Goal: Navigation & Orientation: Find specific page/section

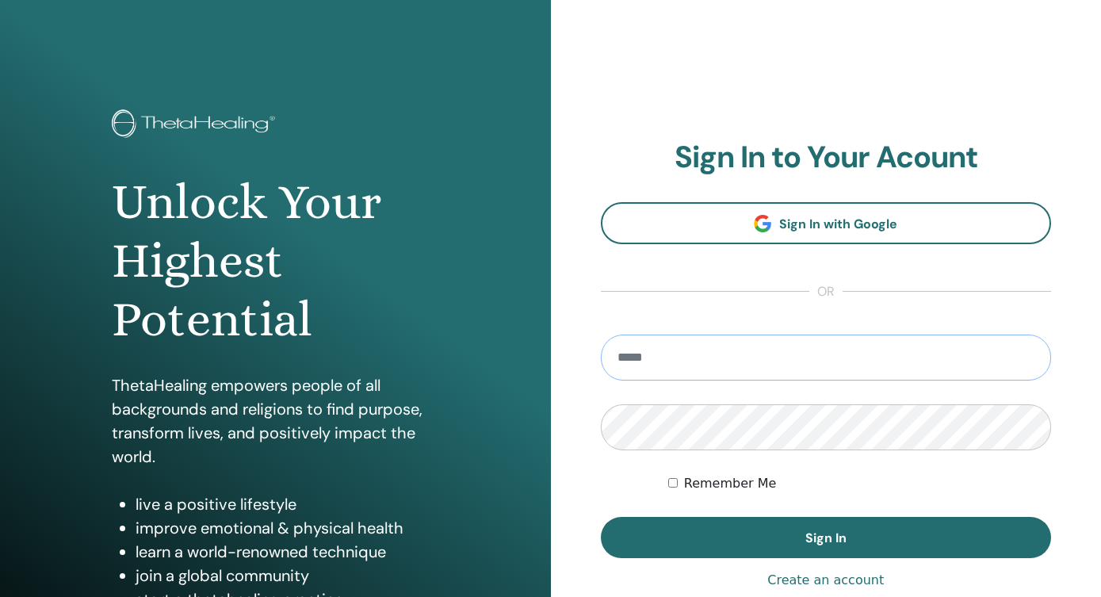
type input "**********"
click at [825, 537] on button "Sign In" at bounding box center [826, 537] width 451 height 41
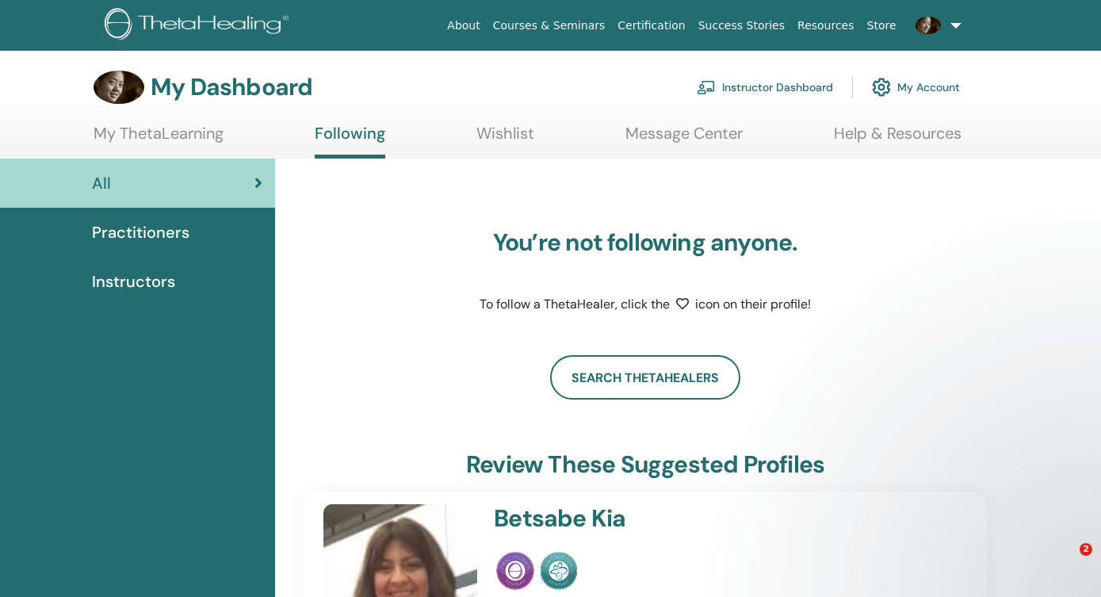
click at [142, 230] on span "Practitioners" at bounding box center [141, 232] width 98 height 24
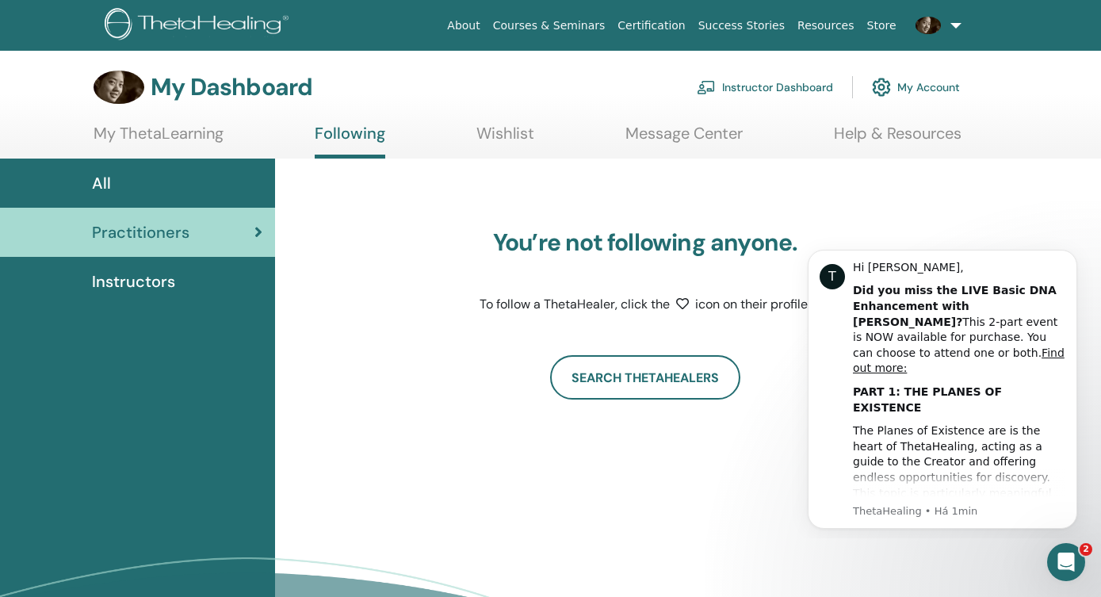
click at [138, 276] on span "Instructors" at bounding box center [133, 282] width 83 height 24
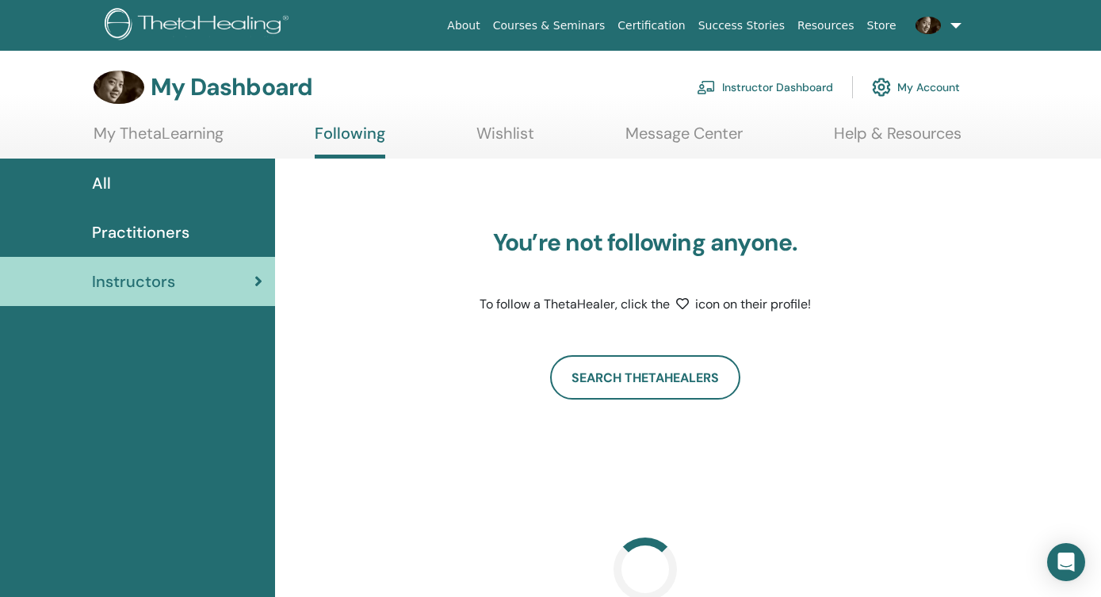
click at [914, 88] on link "My Account" at bounding box center [916, 87] width 88 height 35
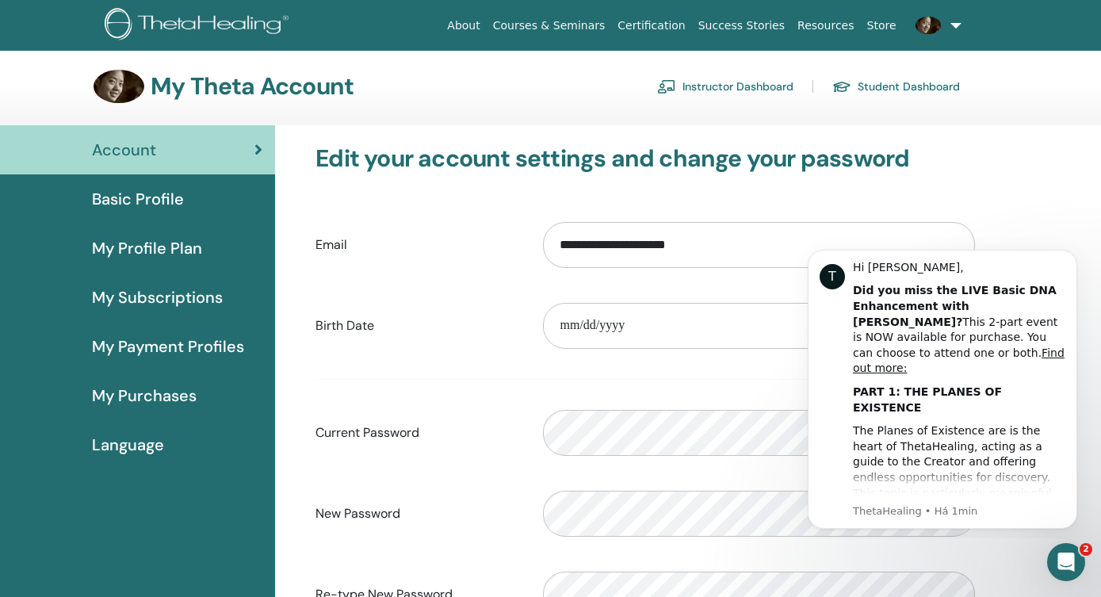
click at [950, 29] on link at bounding box center [935, 25] width 65 height 42
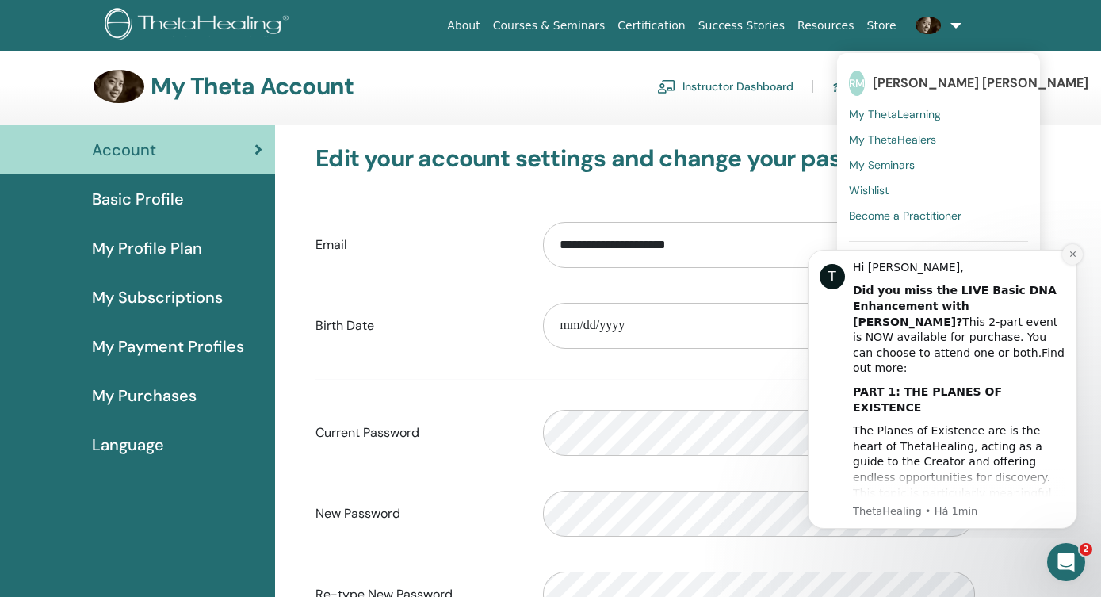
click at [1076, 254] on icon "Dismiss notification" at bounding box center [1073, 254] width 9 height 9
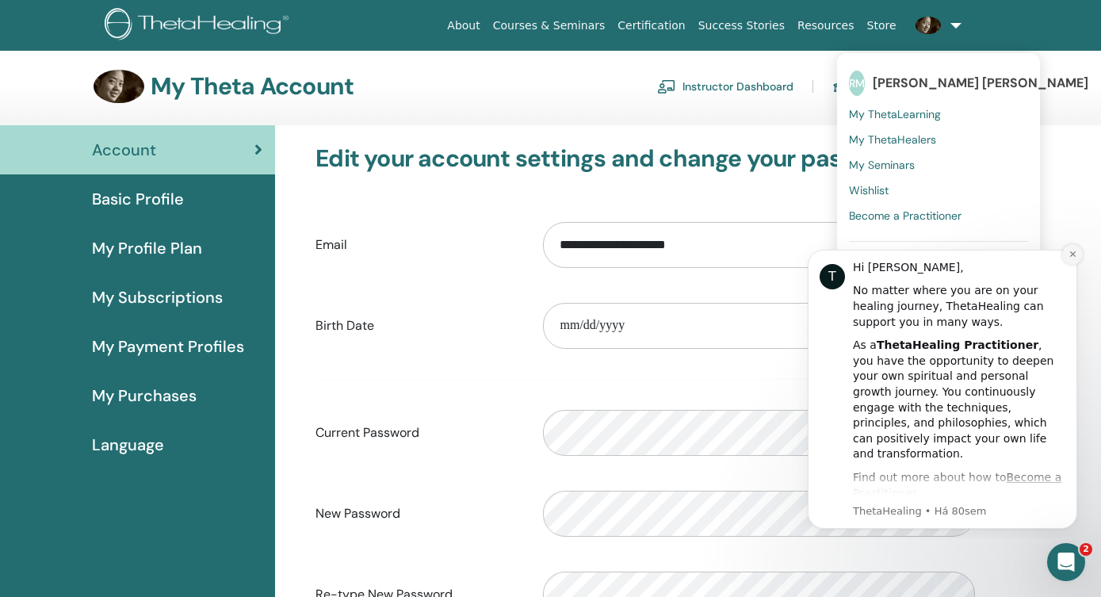
click at [1073, 259] on button "Dismiss notification" at bounding box center [1072, 254] width 21 height 21
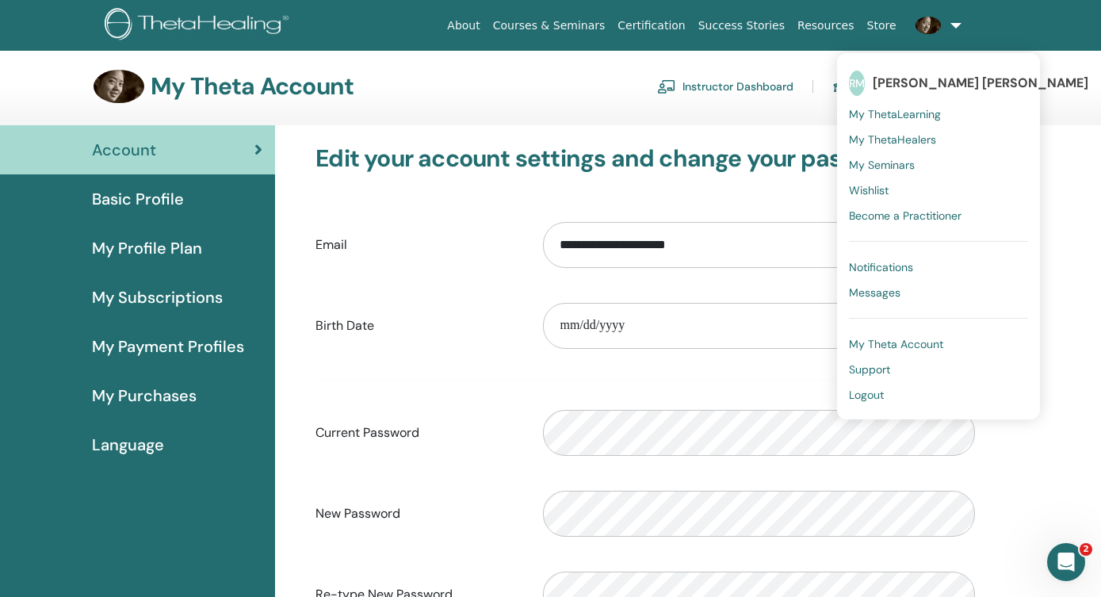
click at [181, 251] on span "My Profile Plan" at bounding box center [147, 248] width 110 height 24
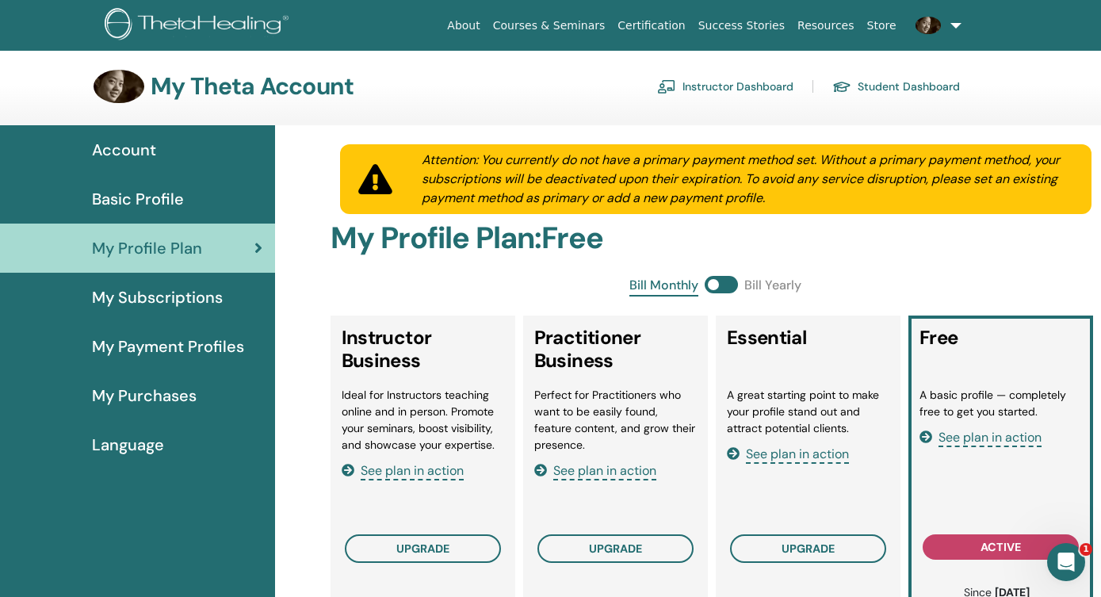
click at [176, 201] on span "Basic Profile" at bounding box center [138, 199] width 92 height 24
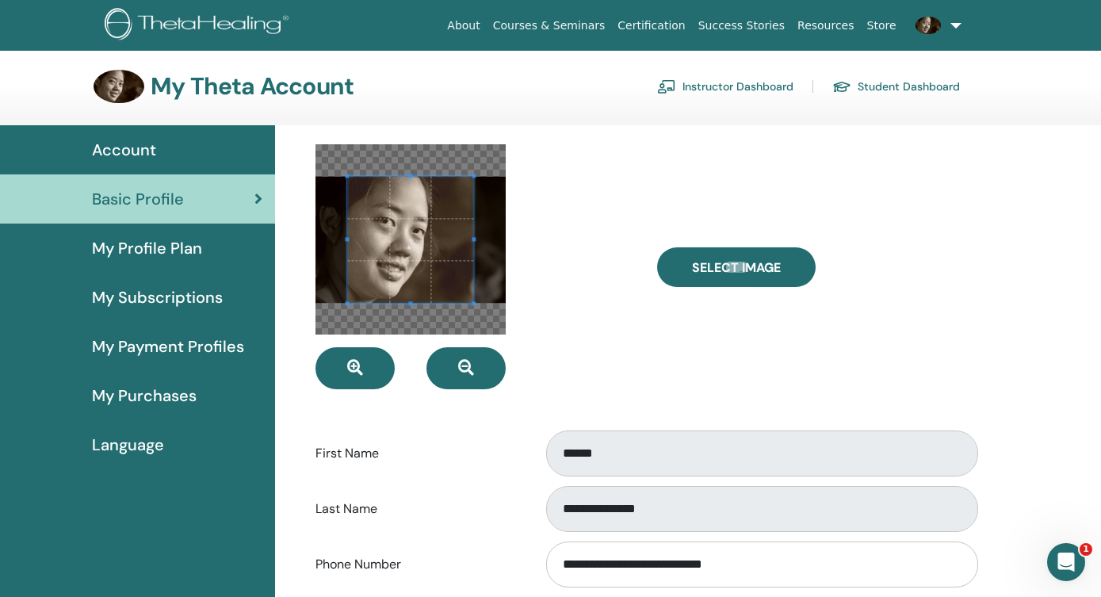
click at [150, 351] on span "My Payment Profiles" at bounding box center [168, 347] width 152 height 24
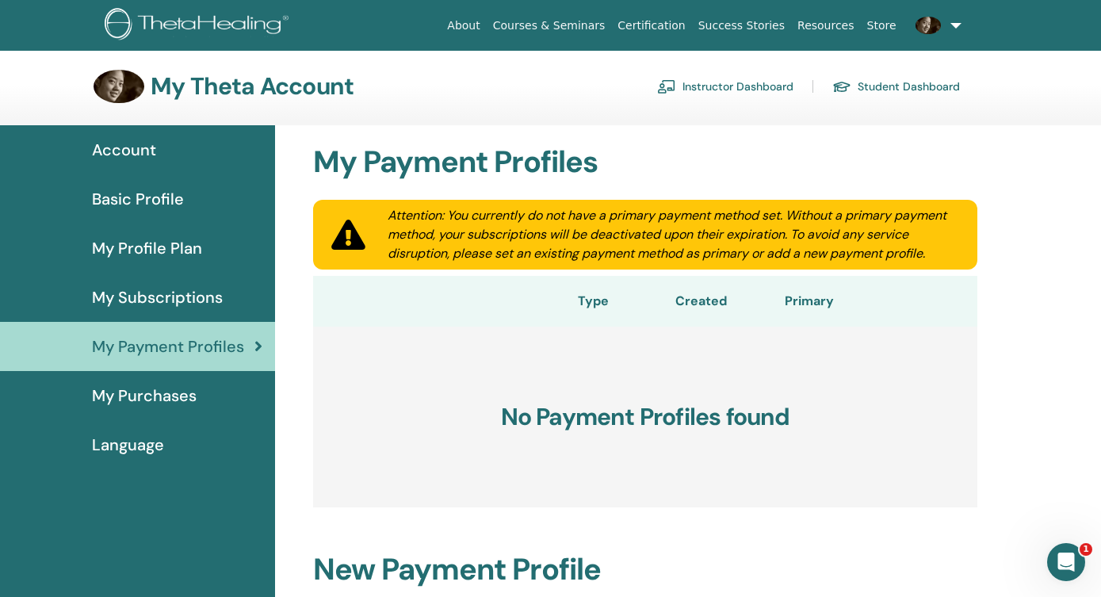
click at [782, 88] on link "Instructor Dashboard" at bounding box center [725, 86] width 136 height 25
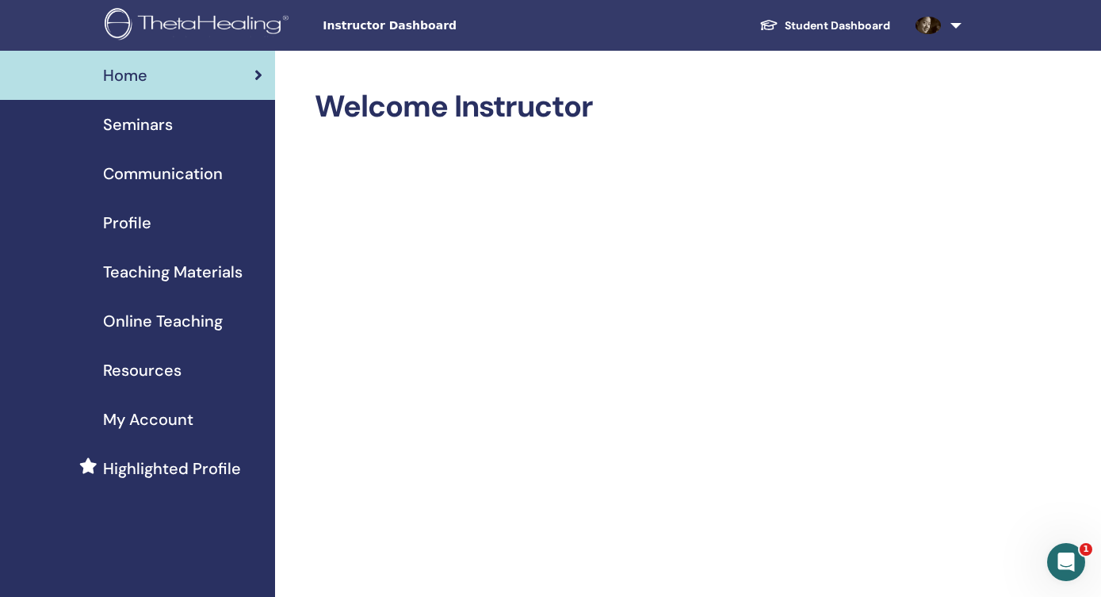
click at [177, 120] on div "Seminars" at bounding box center [138, 125] width 250 height 24
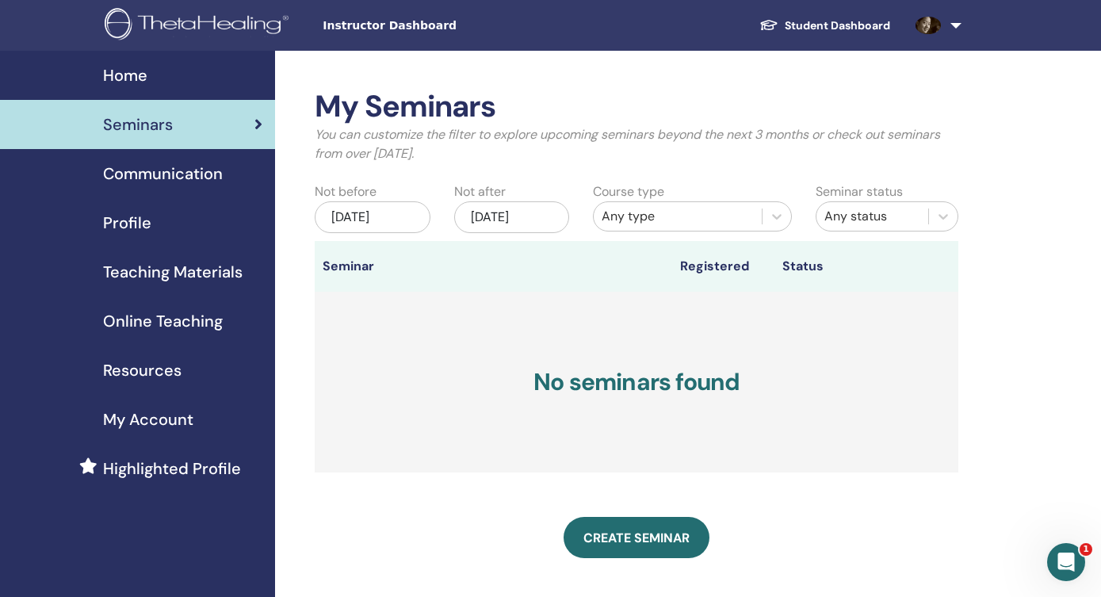
click at [167, 410] on span "My Account" at bounding box center [148, 419] width 90 height 24
click at [398, 216] on div "Jun/29, 2025" at bounding box center [372, 217] width 115 height 32
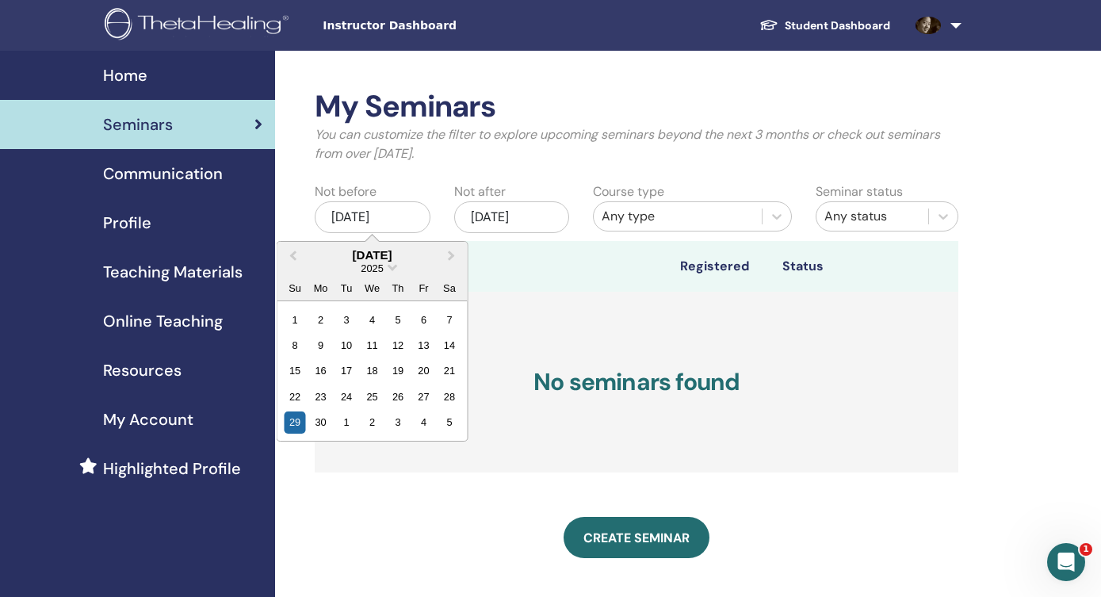
click at [681, 212] on div "Any type" at bounding box center [678, 216] width 152 height 19
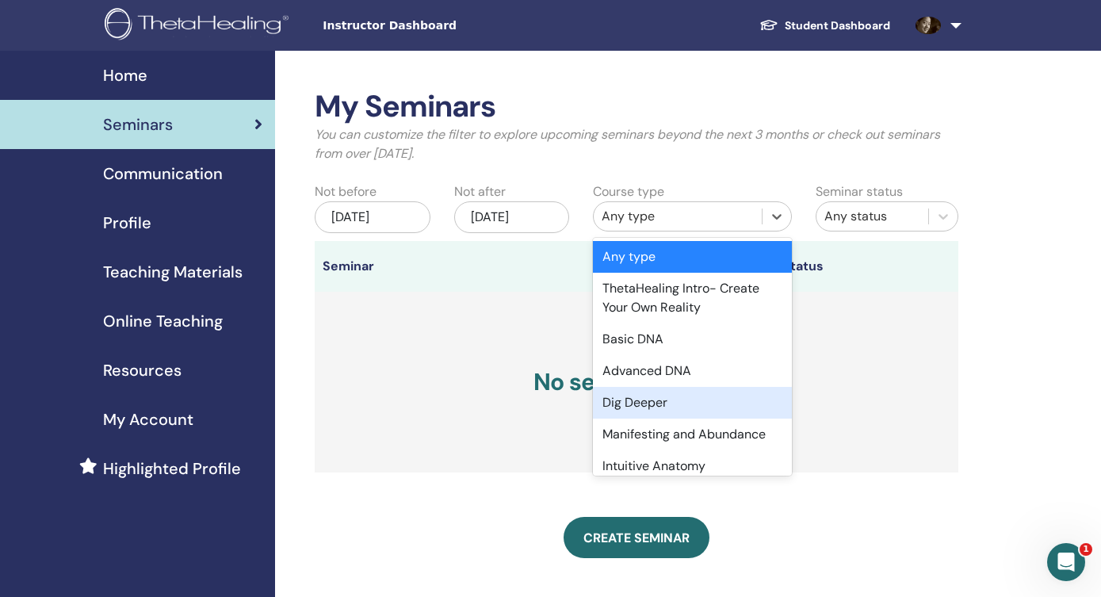
click at [683, 416] on div "Dig Deeper" at bounding box center [692, 403] width 199 height 32
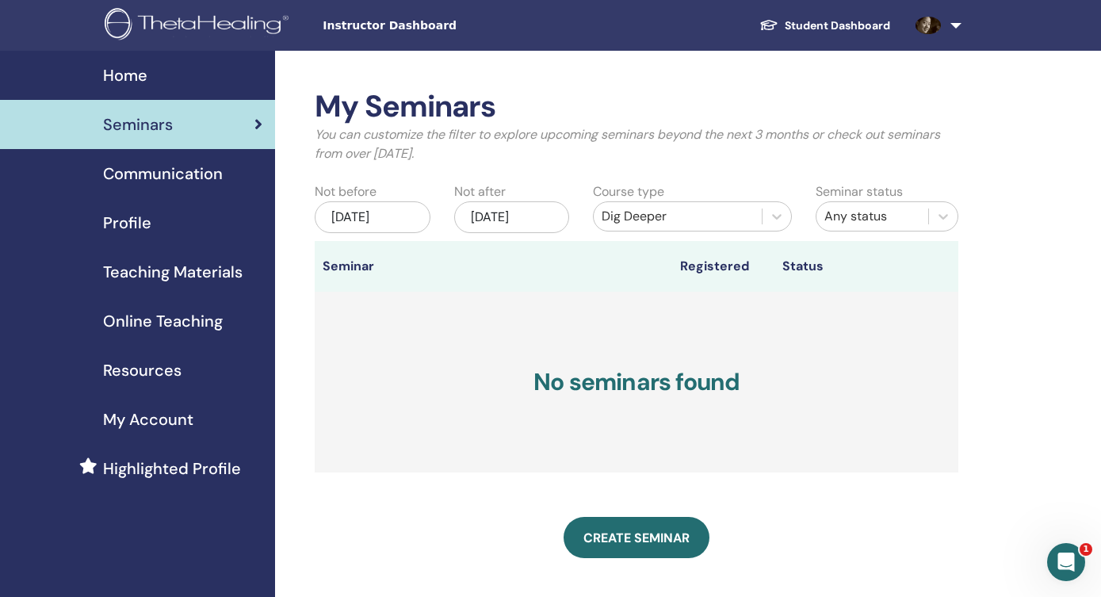
click at [401, 213] on div "Jun/29, 2025" at bounding box center [372, 217] width 115 height 32
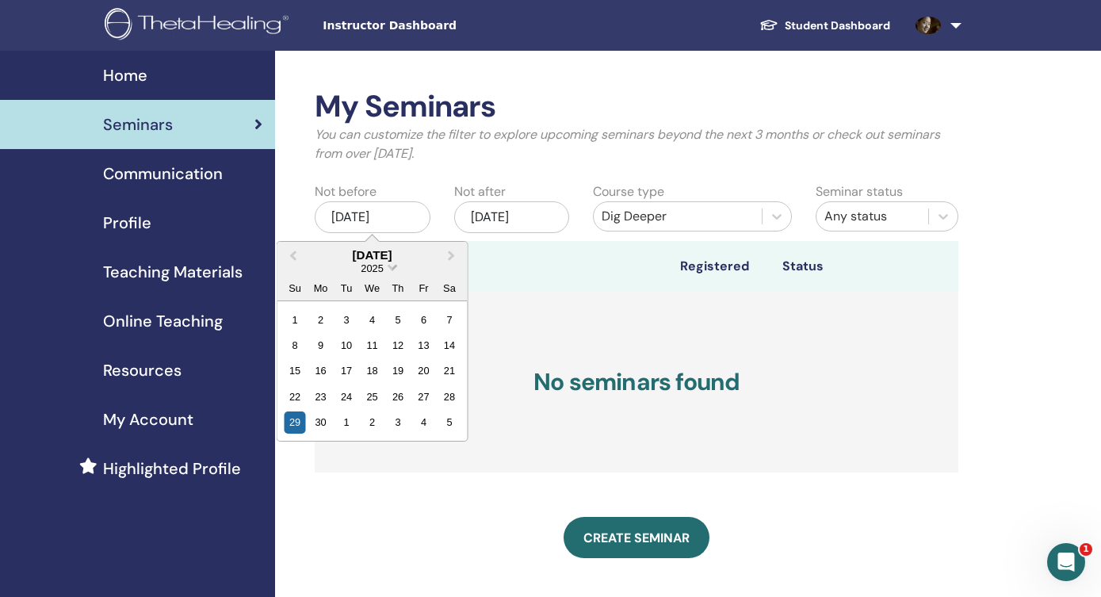
click at [392, 266] on span "Choose Date" at bounding box center [393, 266] width 10 height 10
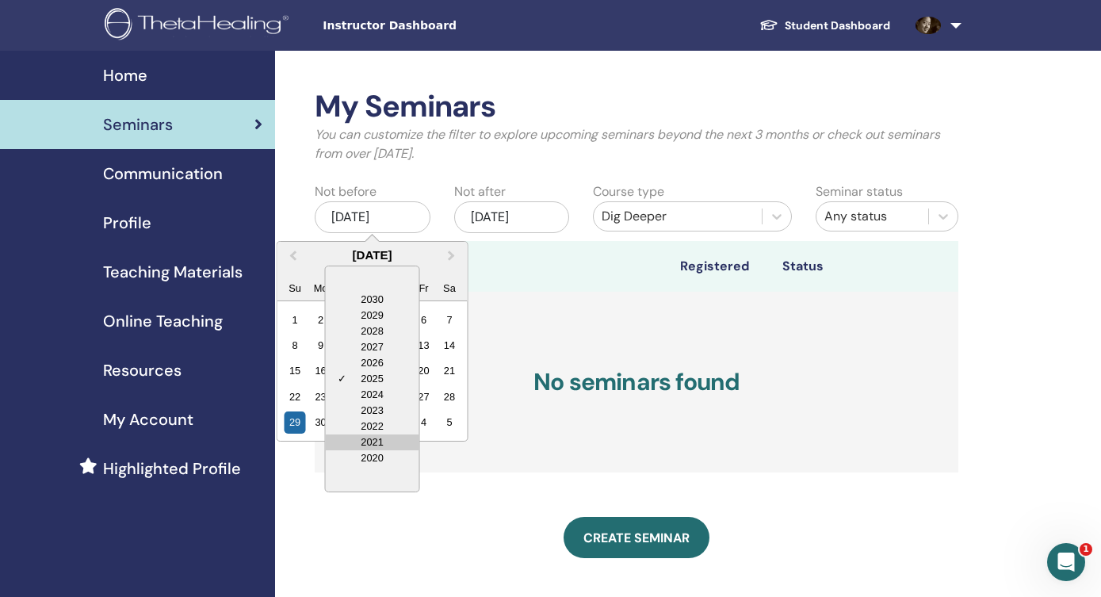
click at [388, 439] on div "2021" at bounding box center [373, 442] width 94 height 16
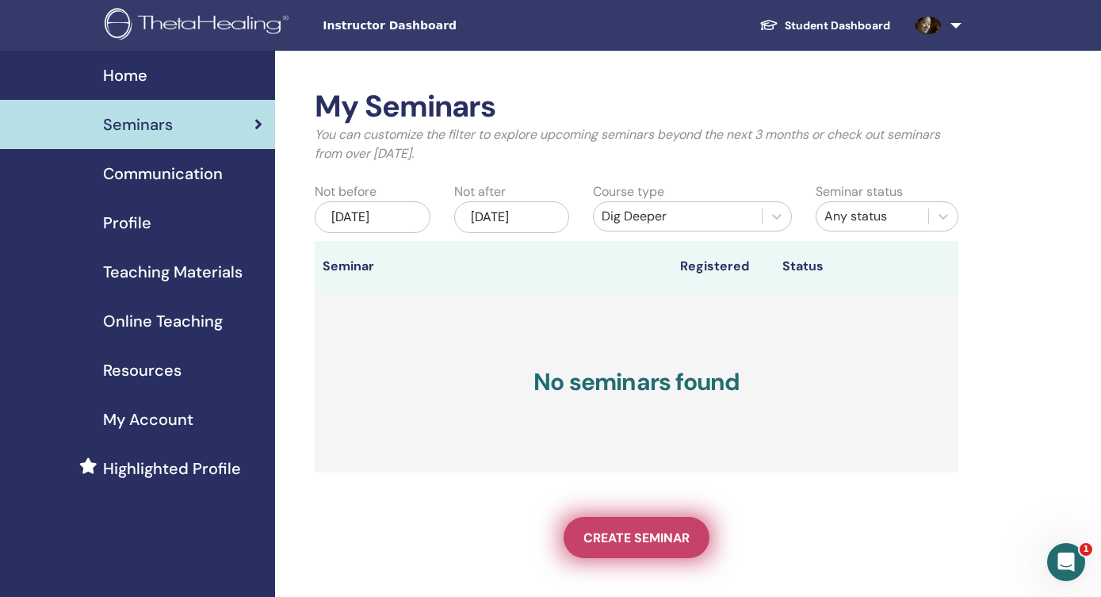
click at [640, 536] on span "Create seminar" at bounding box center [636, 538] width 106 height 17
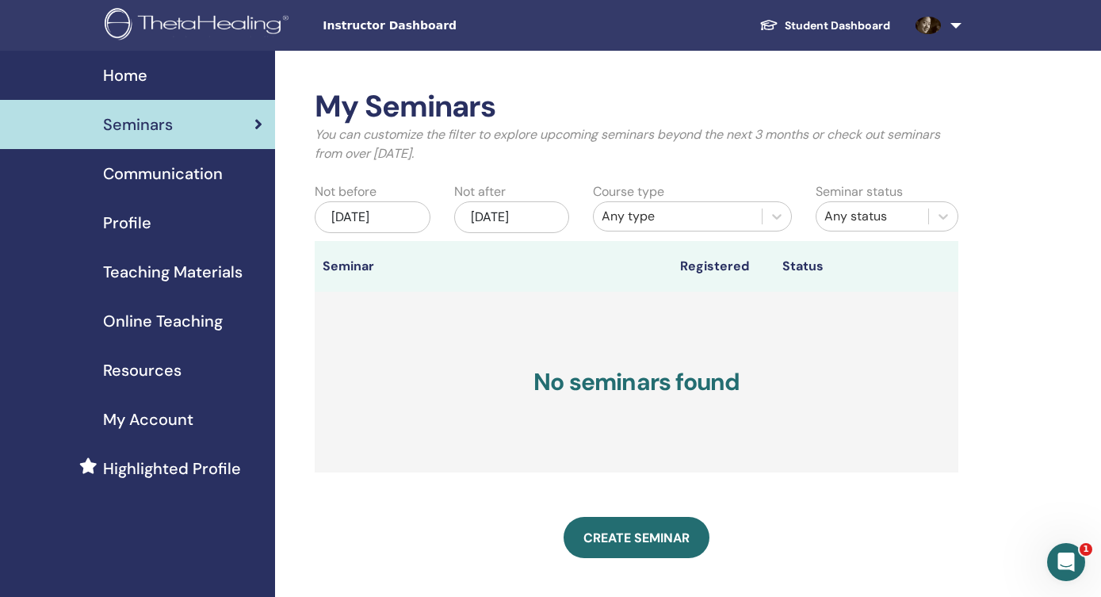
click at [876, 218] on div "Any status" at bounding box center [872, 216] width 96 height 19
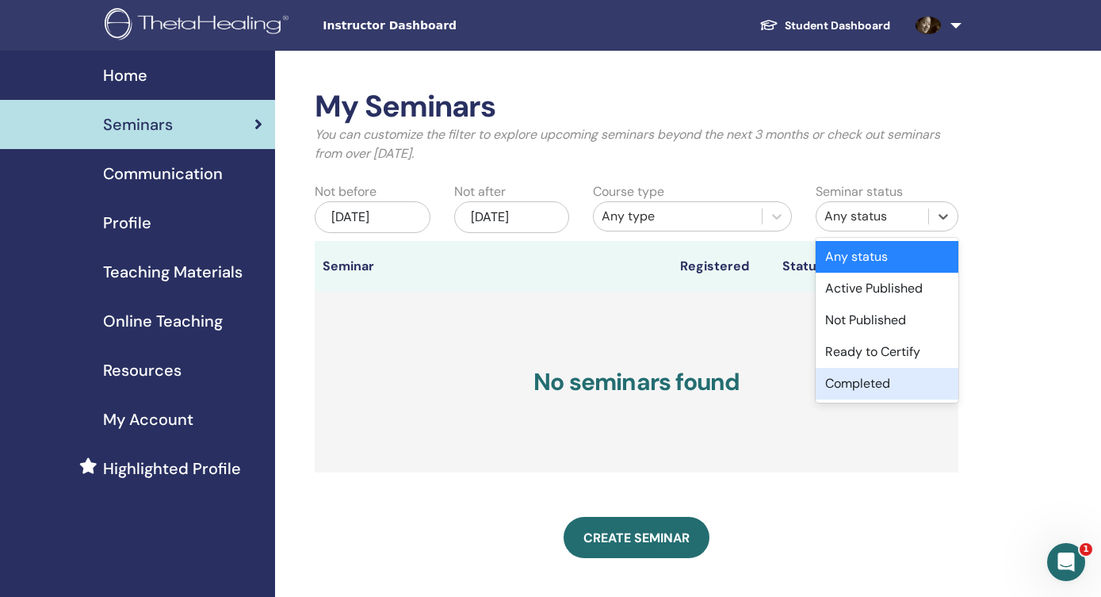
click at [864, 379] on div "Completed" at bounding box center [887, 384] width 143 height 32
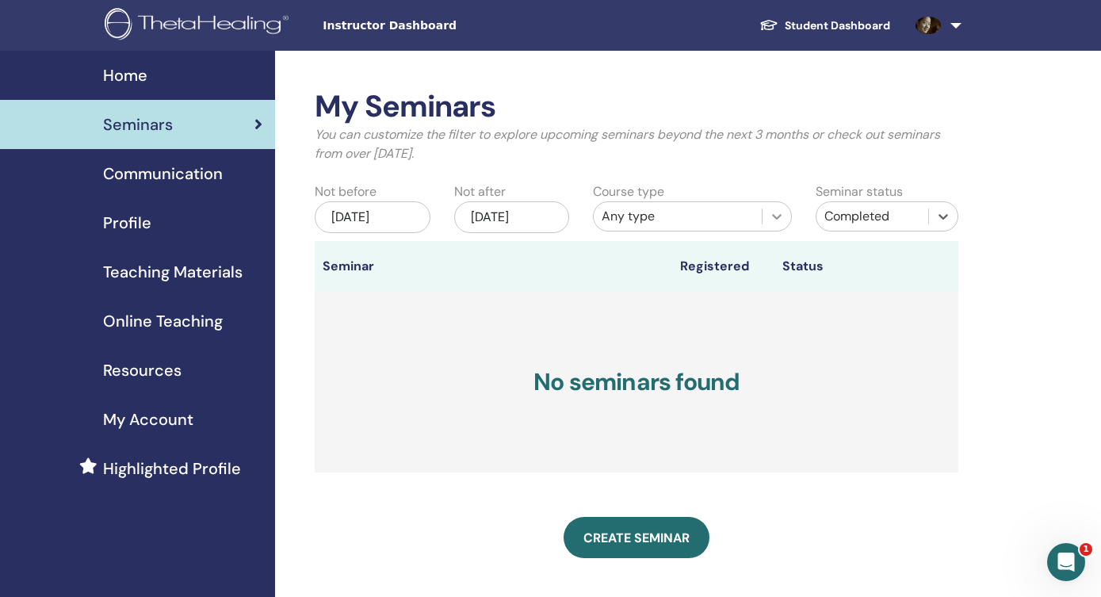
click at [767, 217] on div at bounding box center [777, 216] width 29 height 29
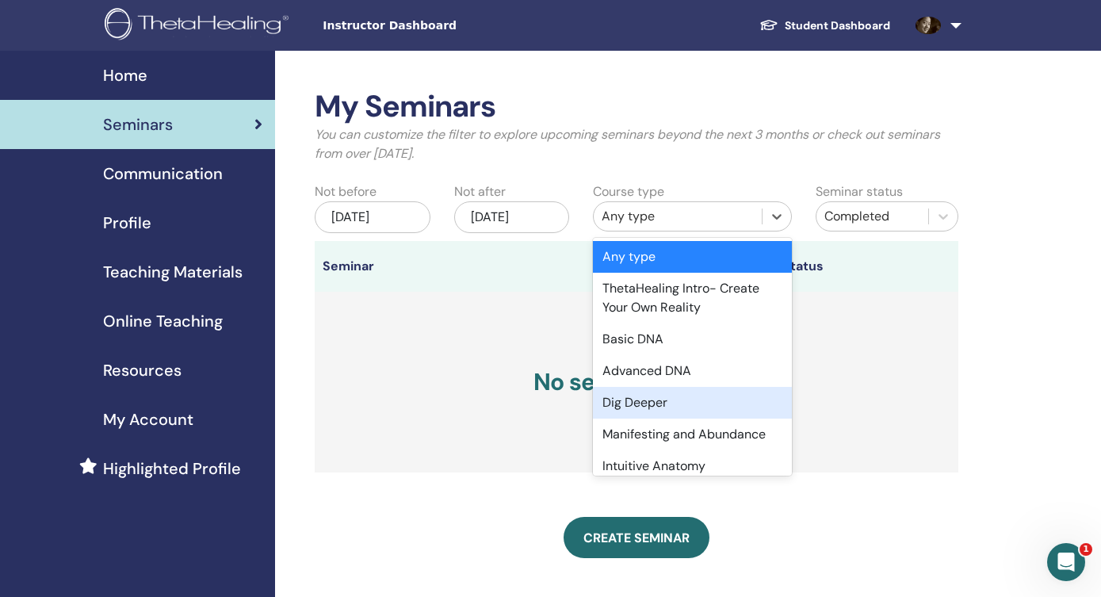
click at [710, 400] on div "Dig Deeper" at bounding box center [692, 403] width 199 height 32
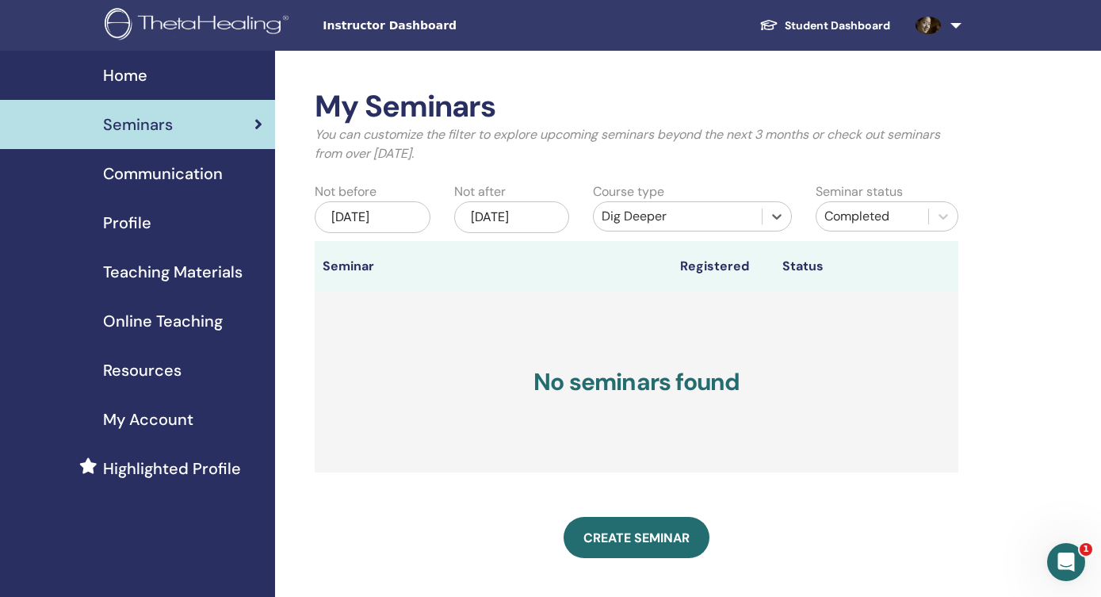
click at [404, 216] on div "Jun/29, 2025" at bounding box center [372, 217] width 115 height 32
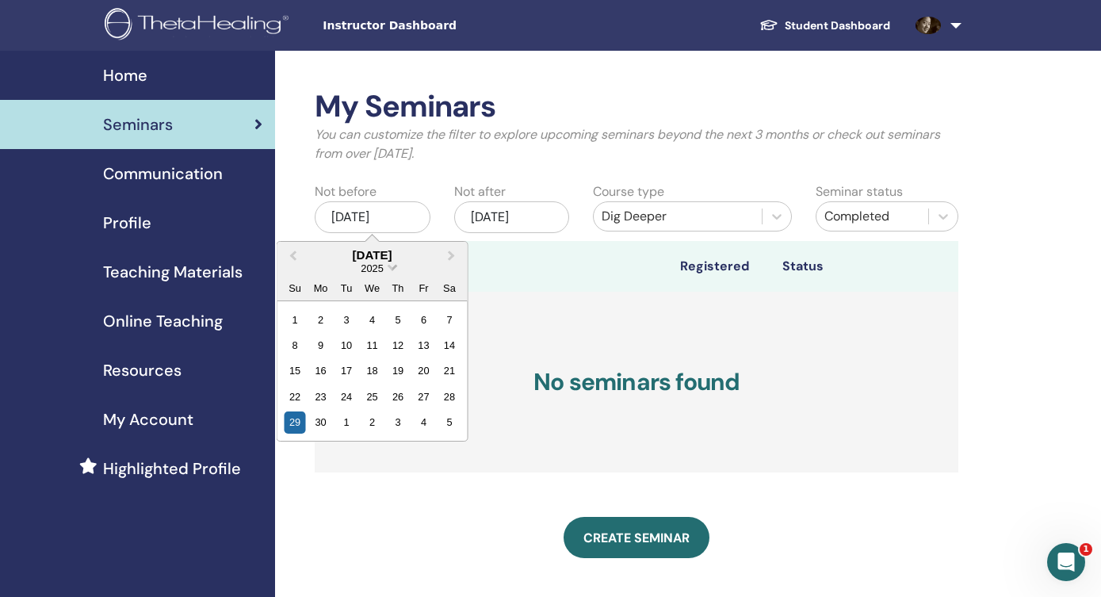
click at [391, 267] on span "Choose Date" at bounding box center [393, 266] width 10 height 10
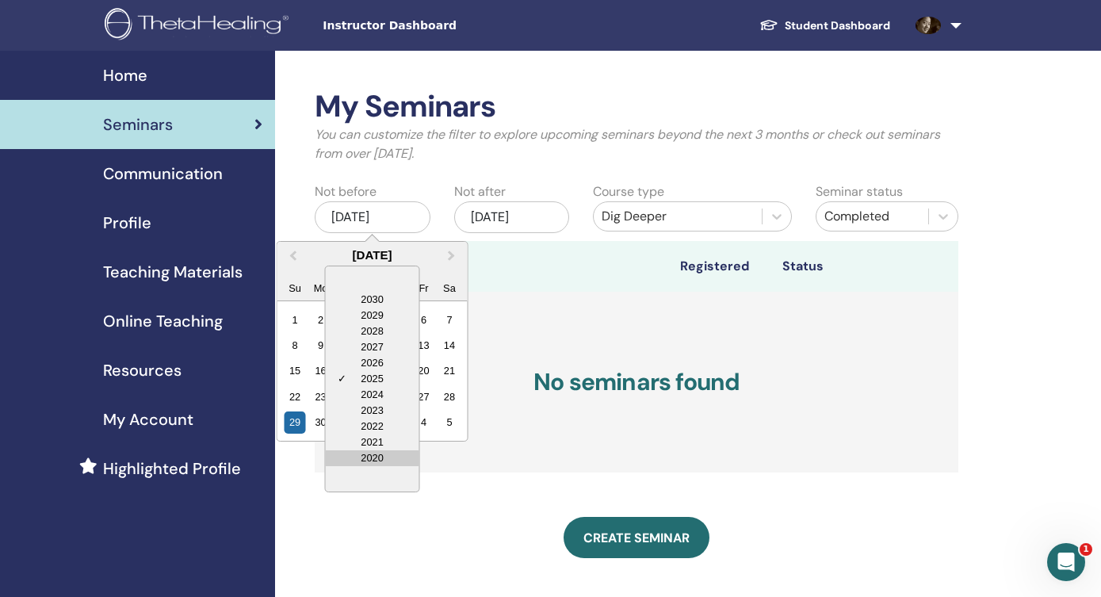
click at [380, 453] on div "2020" at bounding box center [373, 458] width 94 height 16
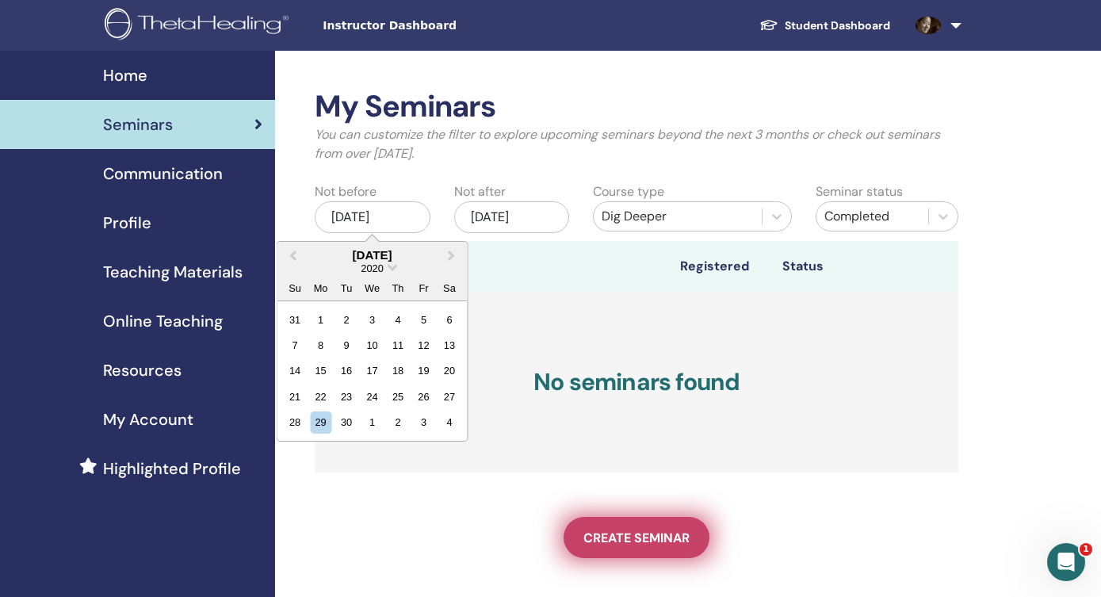
click at [610, 531] on span "Create seminar" at bounding box center [636, 538] width 106 height 17
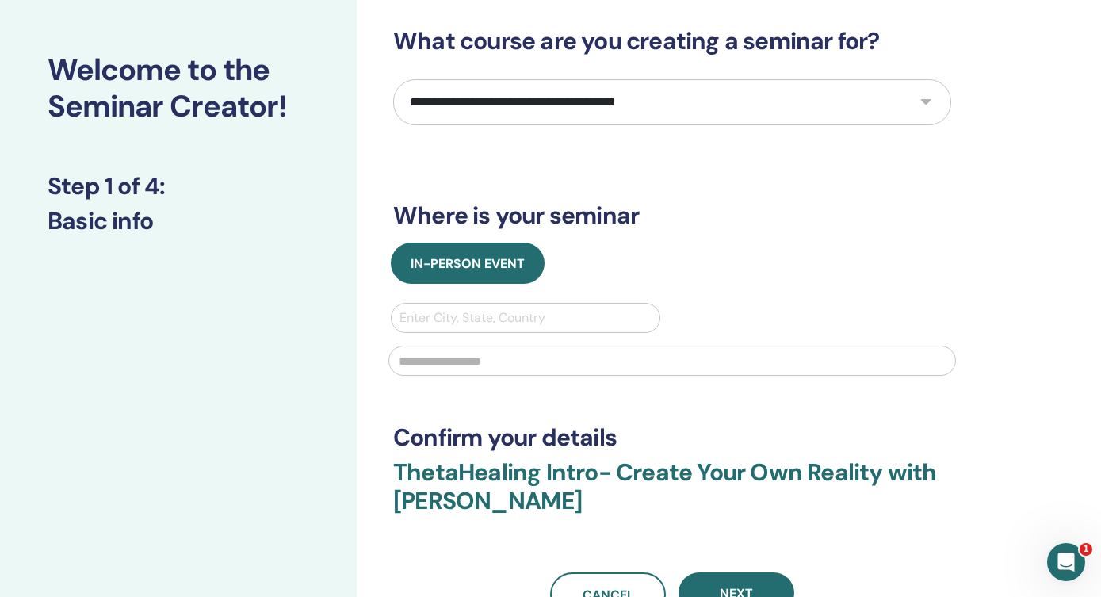
scroll to position [67, 0]
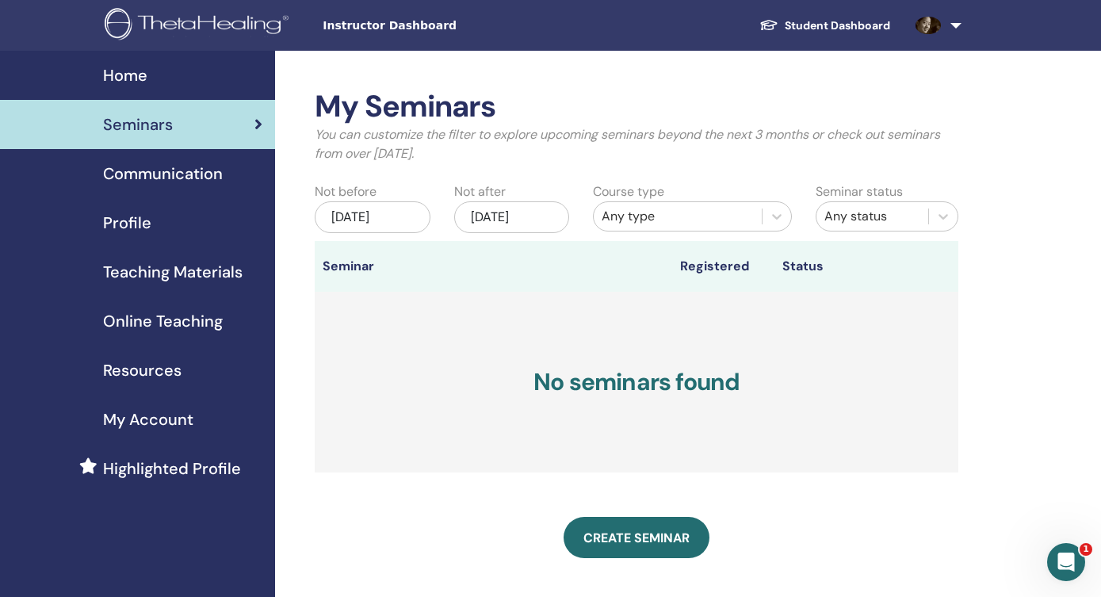
click at [185, 319] on span "Online Teaching" at bounding box center [163, 321] width 120 height 24
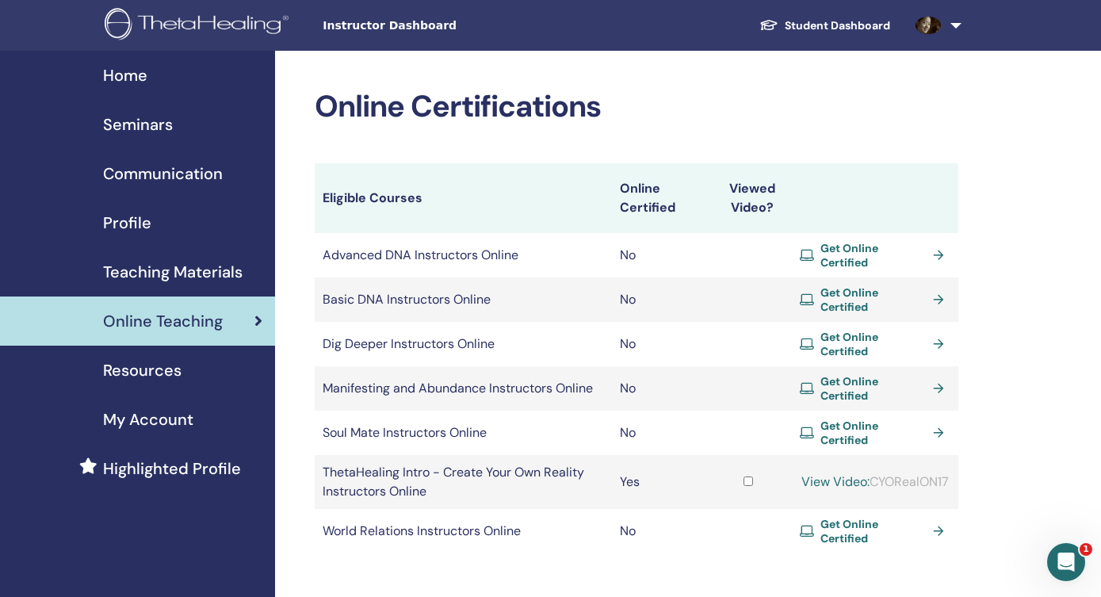
click at [193, 222] on div "Profile" at bounding box center [138, 223] width 250 height 24
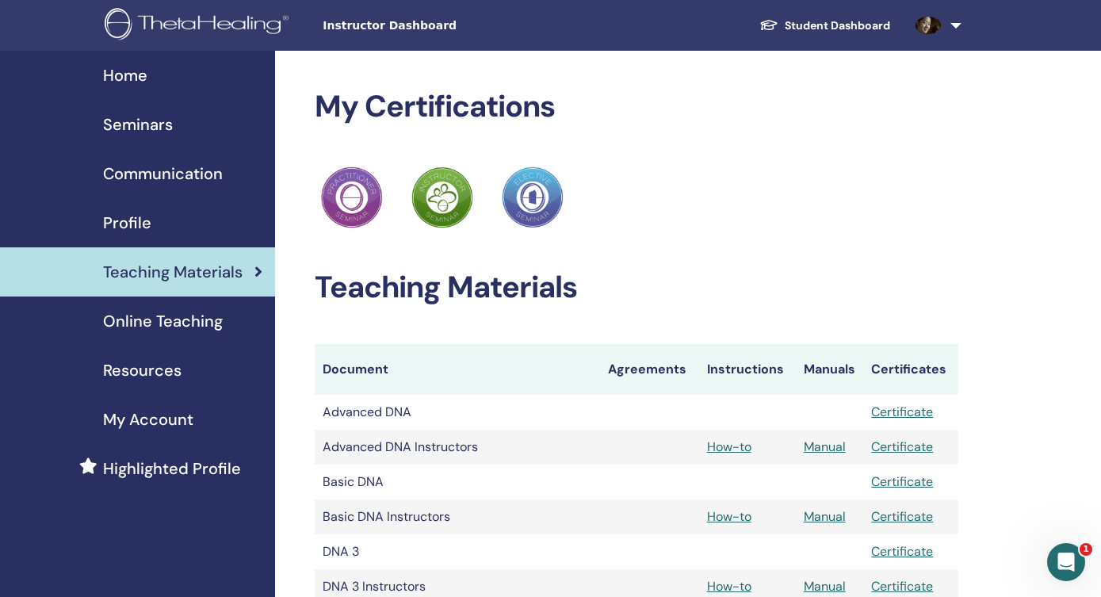
click at [191, 181] on span "Communication" at bounding box center [163, 174] width 120 height 24
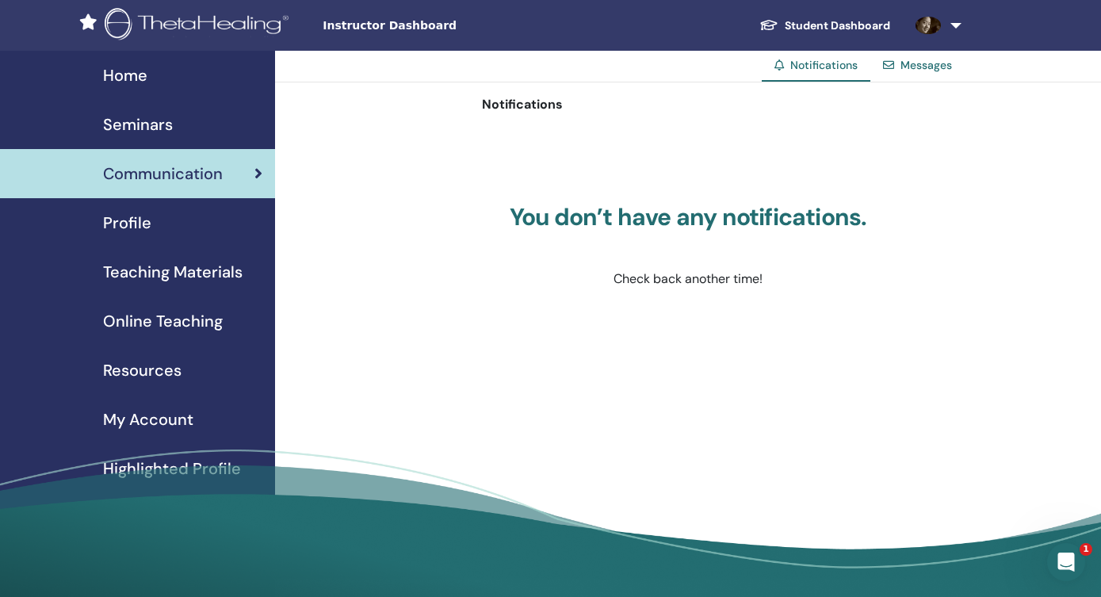
click at [201, 116] on div "Seminars" at bounding box center [138, 125] width 250 height 24
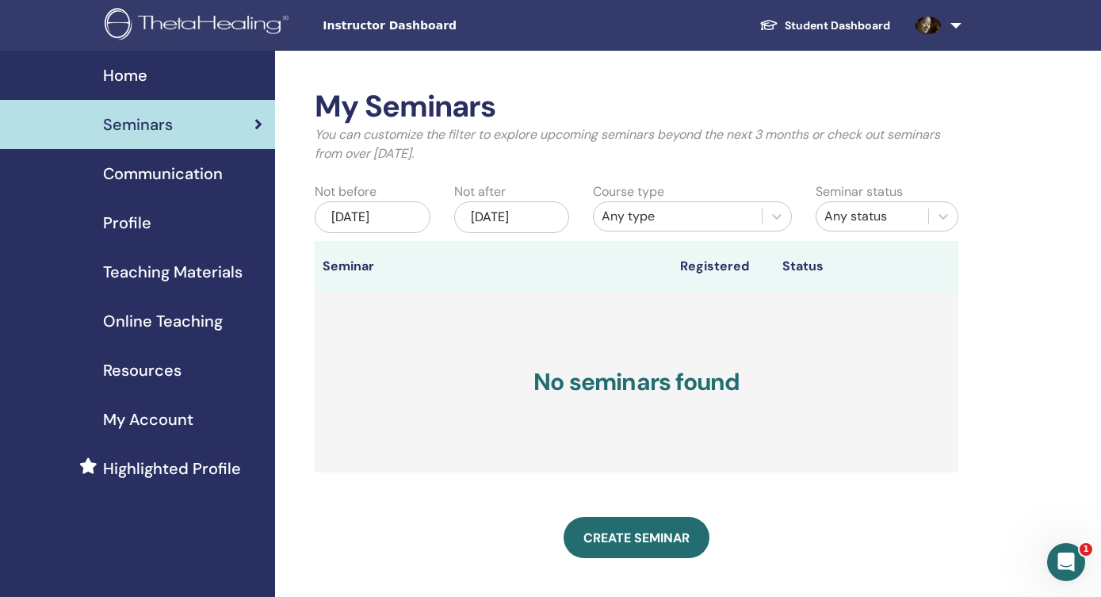
click at [193, 422] on span "My Account" at bounding box center [148, 419] width 90 height 24
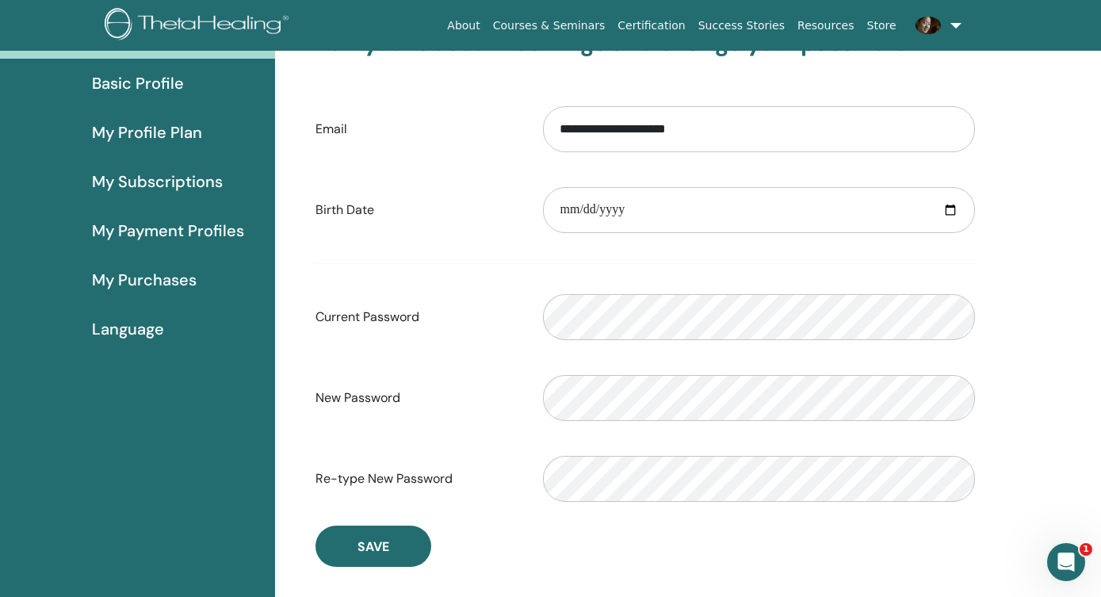
scroll to position [73, 0]
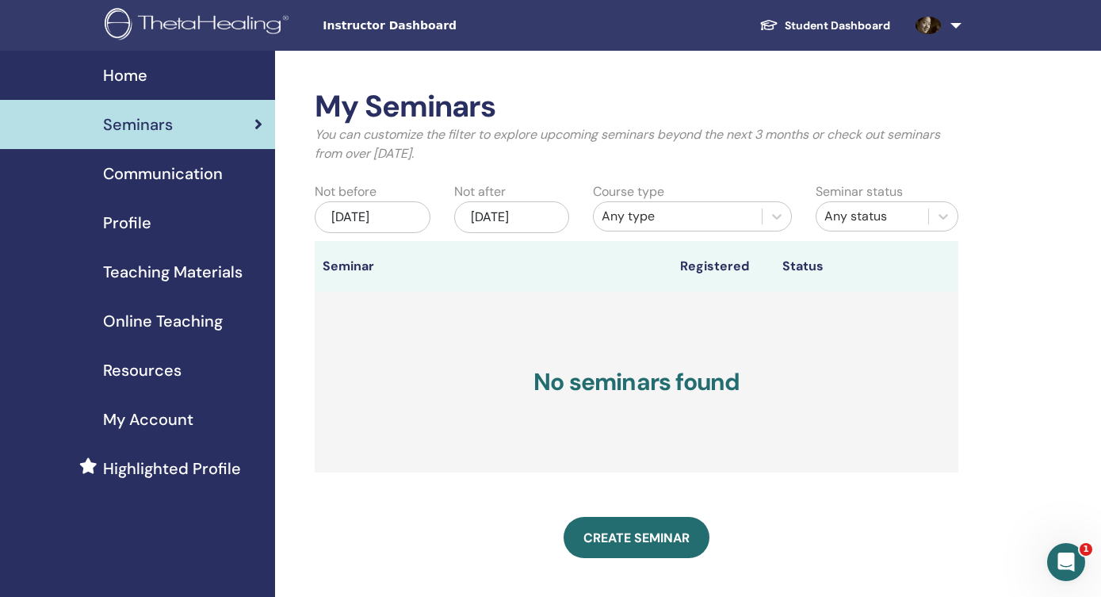
click at [183, 421] on span "My Account" at bounding box center [148, 419] width 90 height 24
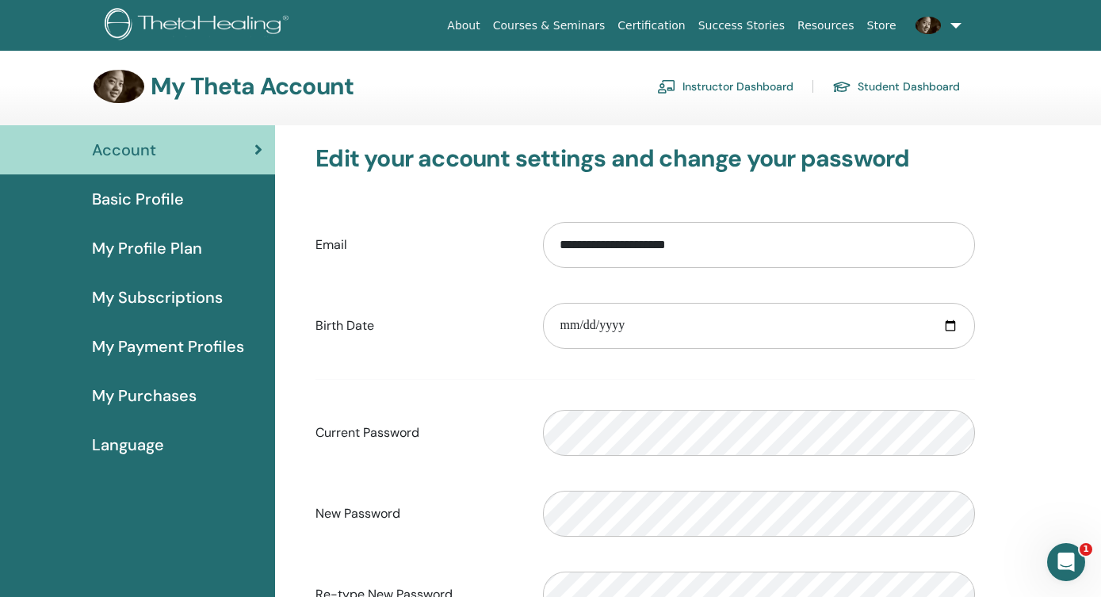
click at [215, 345] on span "My Payment Profiles" at bounding box center [168, 347] width 152 height 24
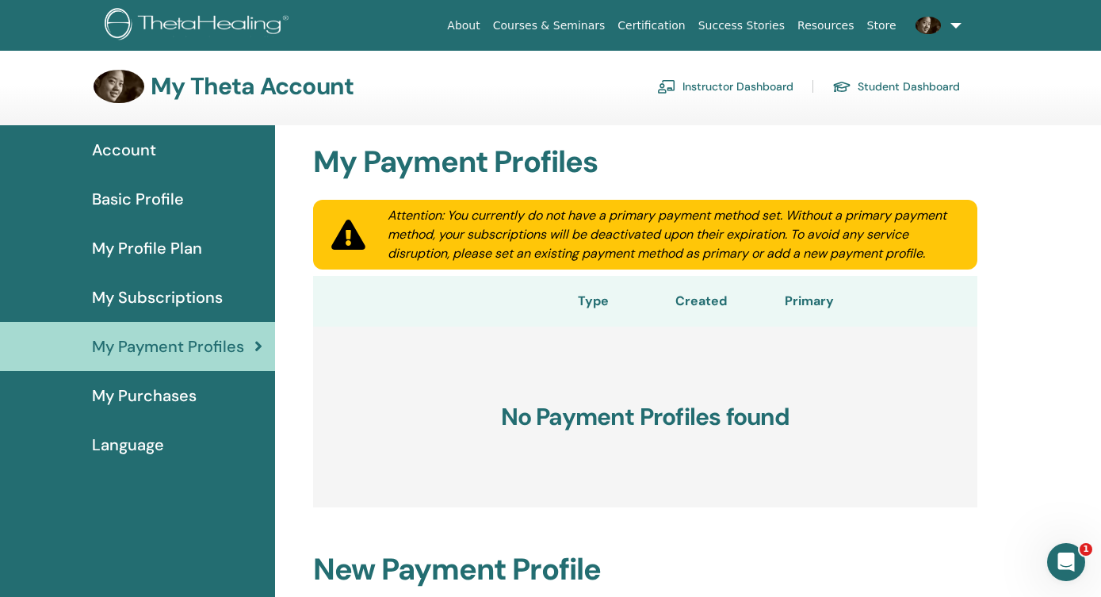
click at [215, 316] on link "My Subscriptions" at bounding box center [137, 297] width 275 height 49
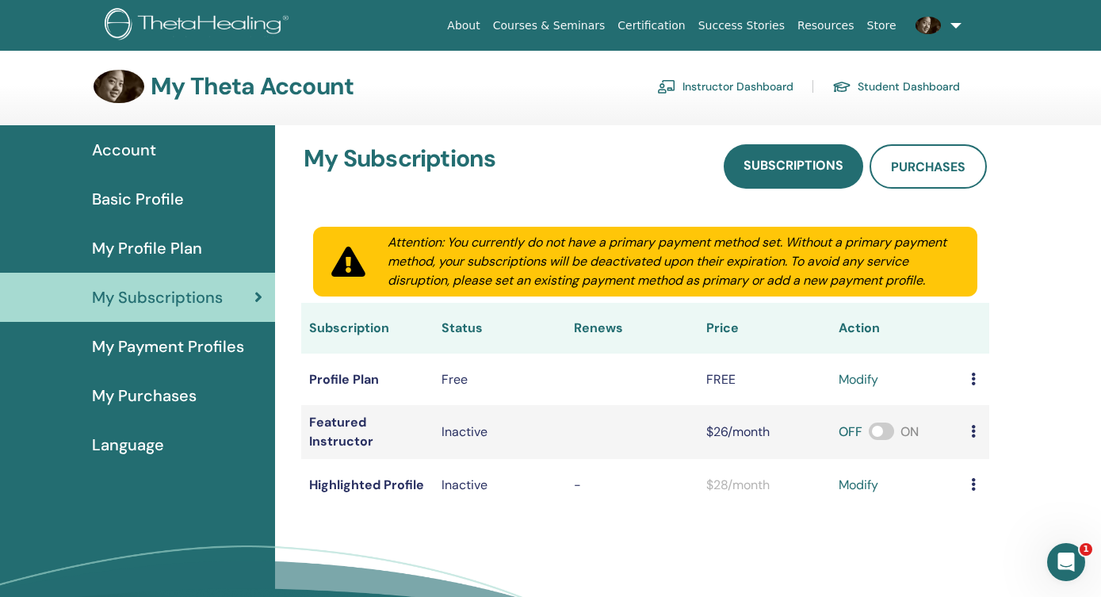
click at [212, 246] on div "My Profile Plan" at bounding box center [138, 248] width 250 height 24
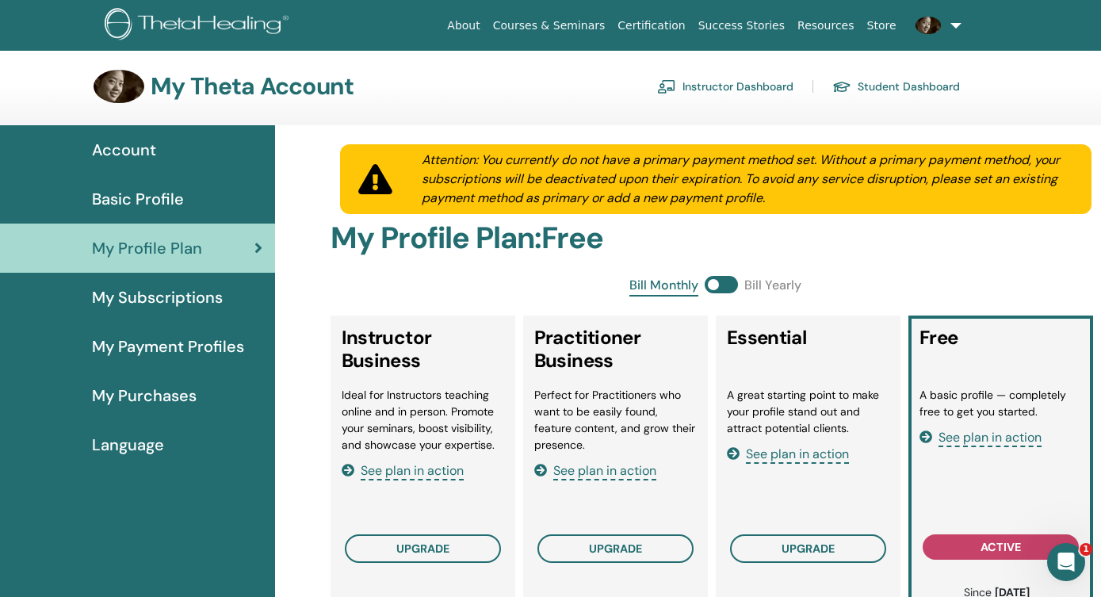
click at [713, 86] on link "Instructor Dashboard" at bounding box center [725, 86] width 136 height 25
